Goal: Transaction & Acquisition: Purchase product/service

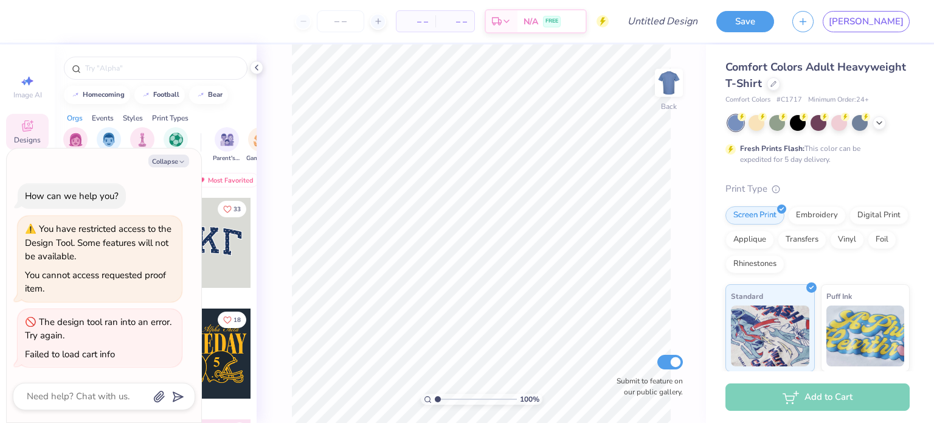
type textarea "x"
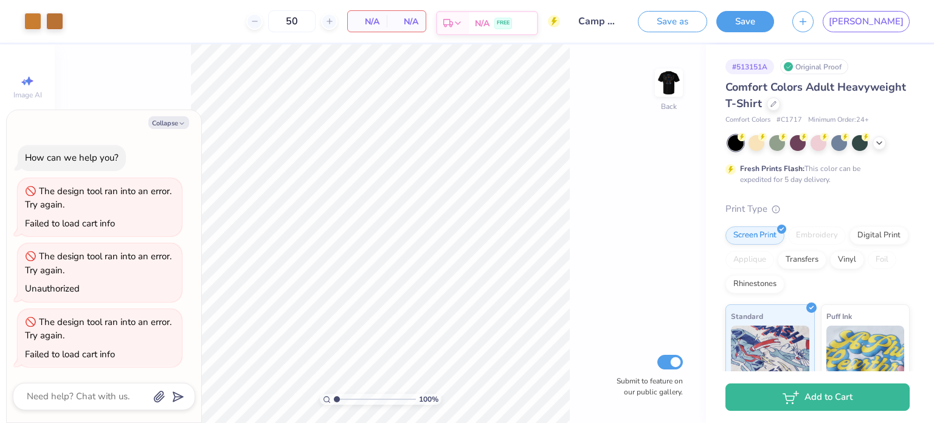
click at [510, 24] on span "FREE" at bounding box center [503, 23] width 13 height 9
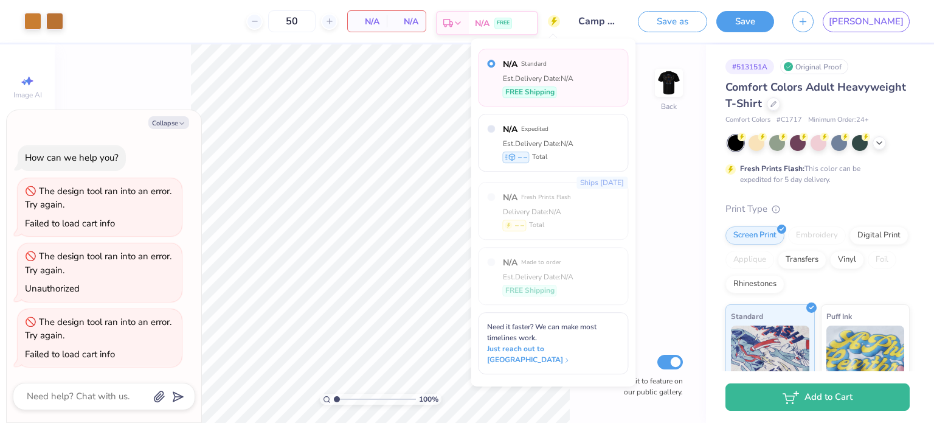
click at [510, 24] on span "FREE" at bounding box center [503, 23] width 13 height 9
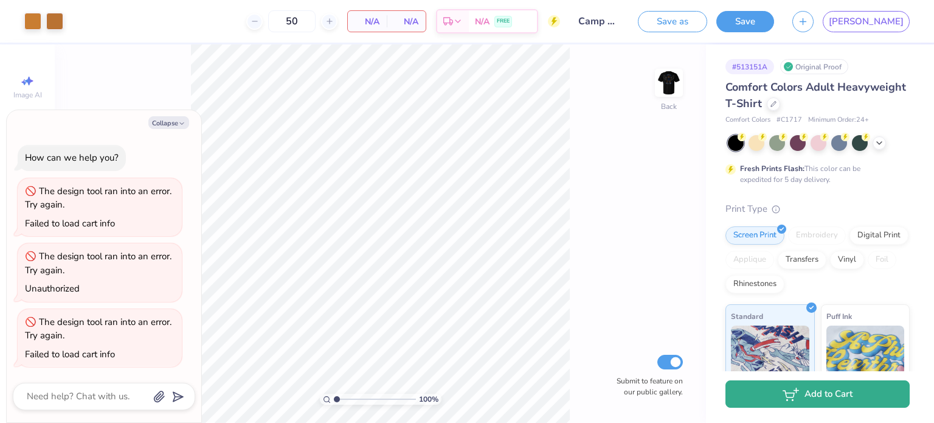
click at [788, 391] on icon "button" at bounding box center [791, 393] width 16 height 13
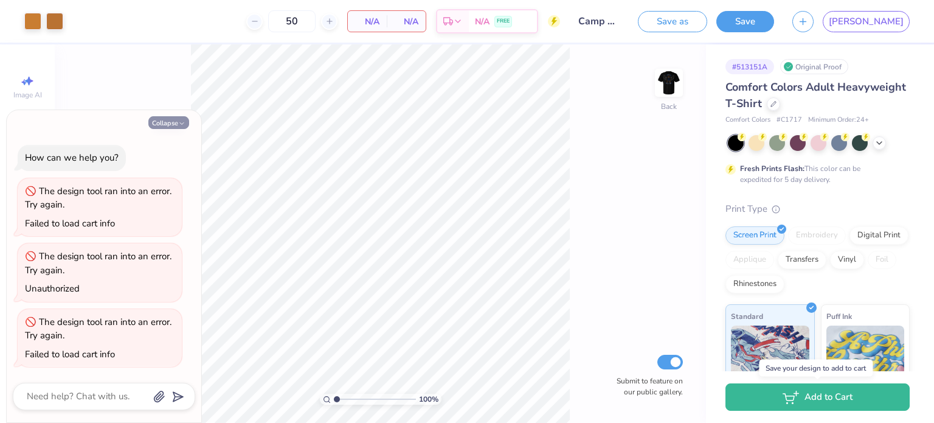
drag, startPoint x: 788, startPoint y: 391, endPoint x: 175, endPoint y: 119, distance: 671.2
click at [175, 119] on button "Collapse" at bounding box center [168, 122] width 41 height 13
type textarea "x"
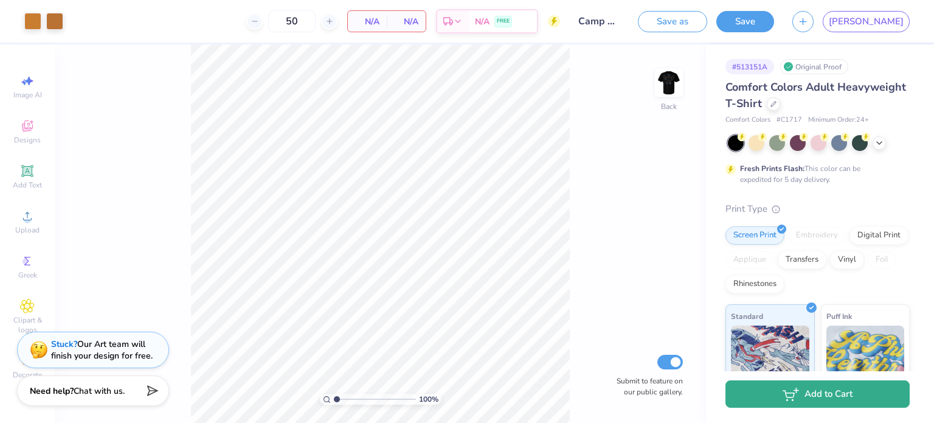
click at [779, 396] on button "Add to Cart" at bounding box center [818, 393] width 184 height 27
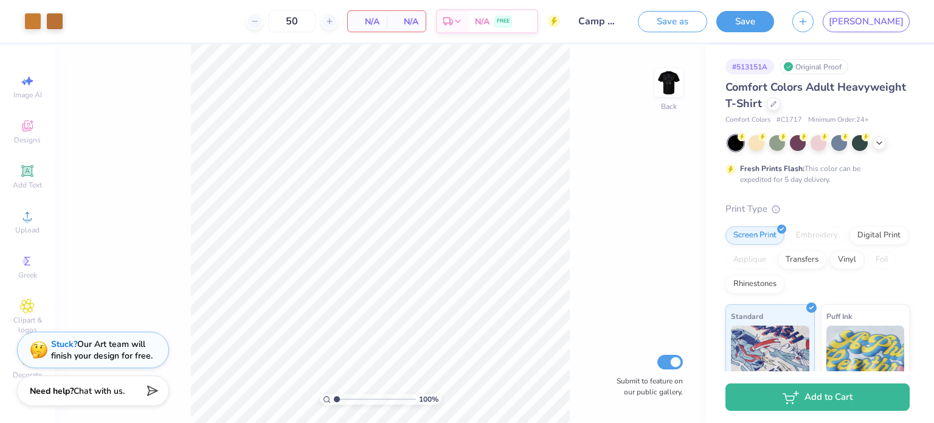
click at [774, 22] on div "Save as Save" at bounding box center [706, 21] width 136 height 21
click at [774, 20] on button "Save" at bounding box center [745, 19] width 58 height 21
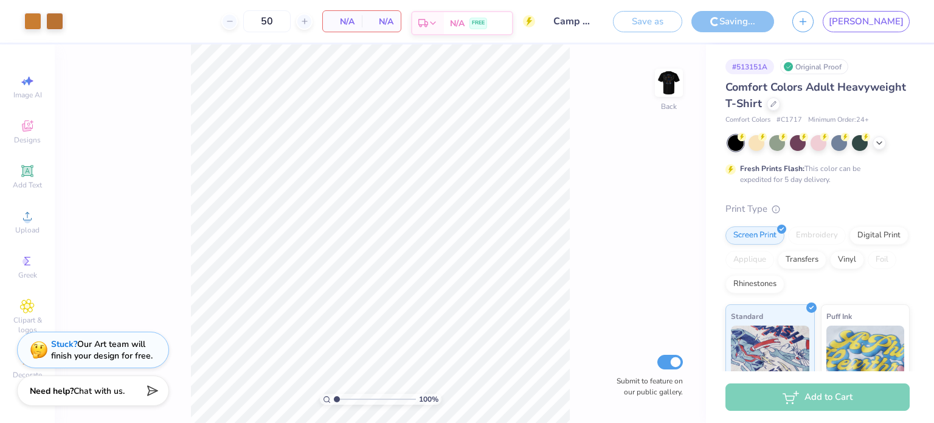
click at [512, 18] on div "N/A FREE" at bounding box center [478, 23] width 68 height 22
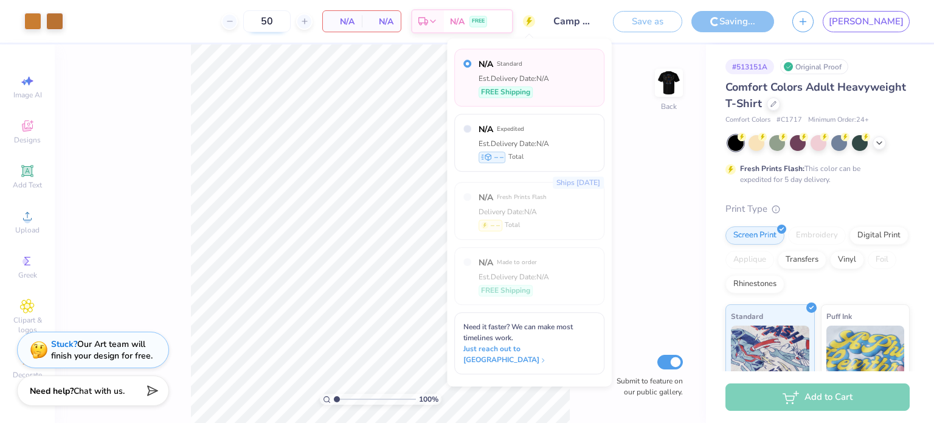
click at [291, 21] on input "50" at bounding box center [266, 21] width 47 height 22
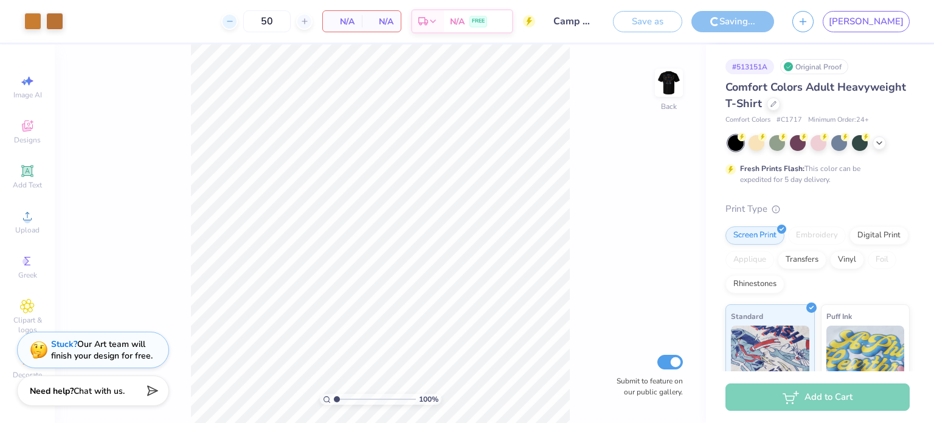
click at [234, 22] on icon at bounding box center [230, 21] width 9 height 9
click at [309, 17] on icon at bounding box center [304, 21] width 9 height 9
type input "50"
click at [362, 20] on div "N/A Per Item" at bounding box center [342, 21] width 39 height 21
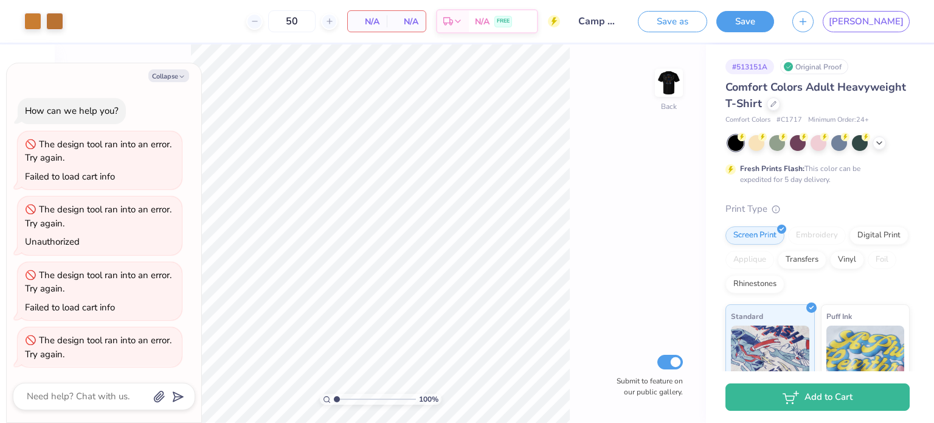
type textarea "x"
